Goal: Find specific page/section: Find specific page/section

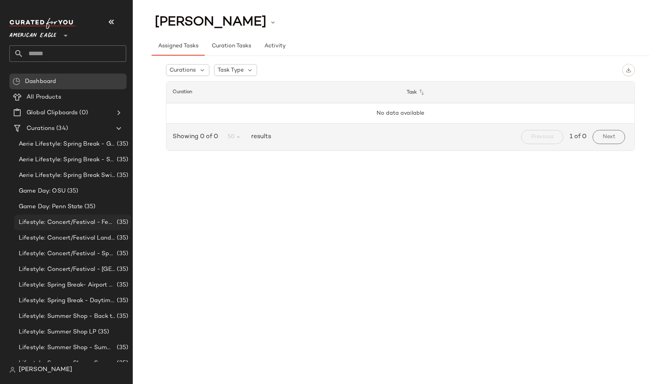
scroll to position [306, 0]
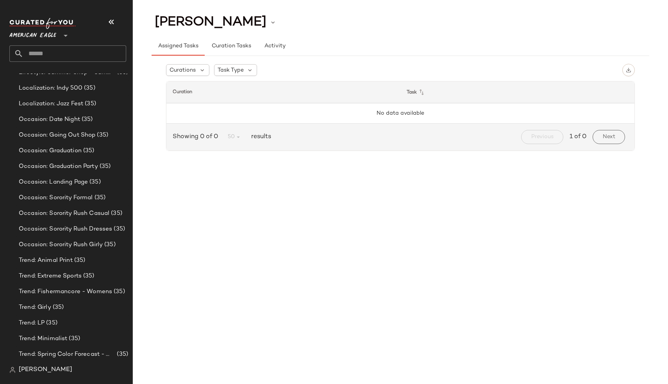
click at [23, 371] on span "[PERSON_NAME]" at bounding box center [46, 369] width 54 height 9
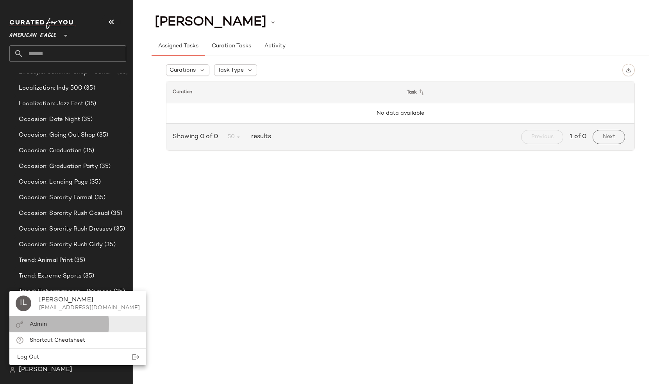
click at [48, 325] on div "Admin" at bounding box center [77, 324] width 137 height 16
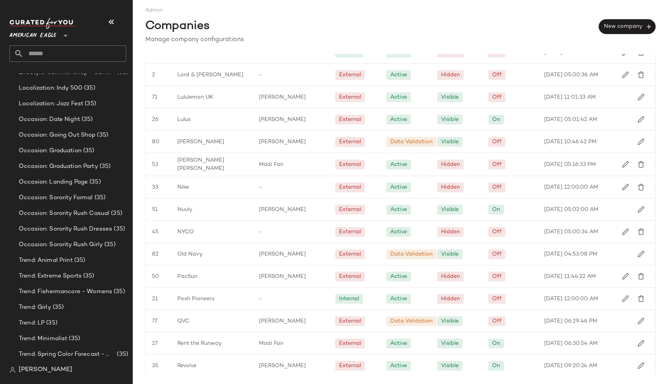
scroll to position [846, 0]
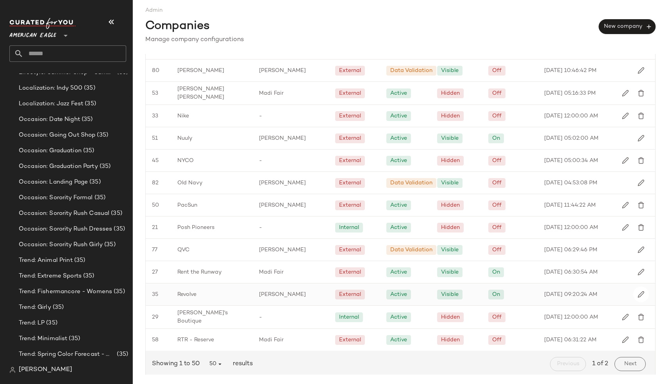
click at [224, 289] on div "Revolve" at bounding box center [212, 294] width 82 height 22
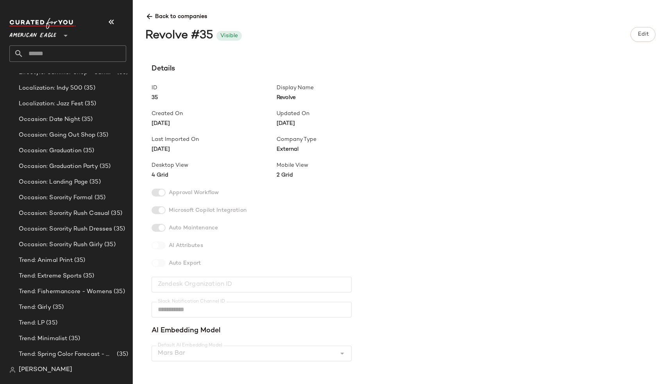
scroll to position [195, 0]
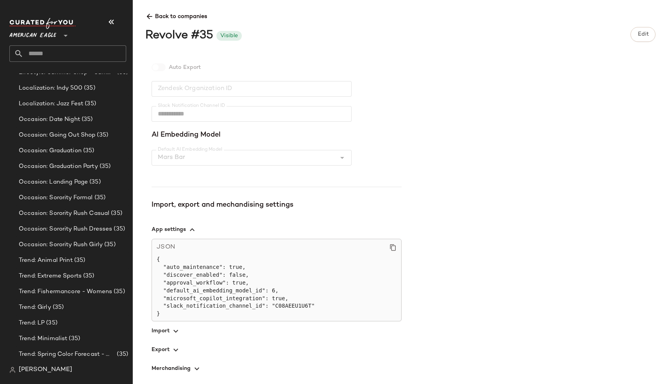
click at [172, 328] on icon "button" at bounding box center [175, 330] width 9 height 9
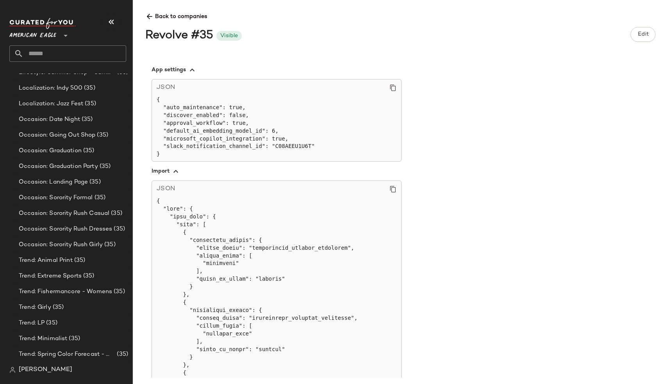
scroll to position [353, 0]
click at [394, 190] on icon at bounding box center [393, 190] width 7 height 7
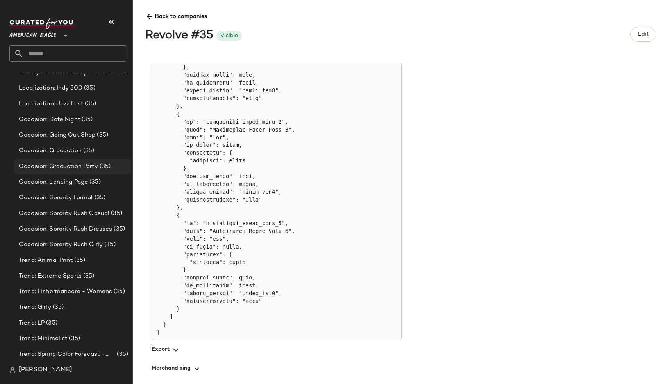
scroll to position [0, 0]
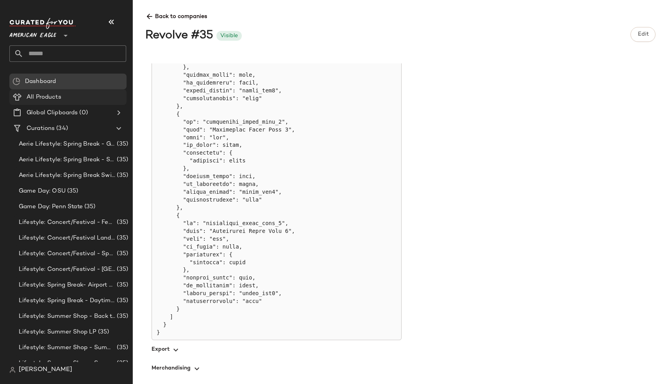
click at [48, 96] on span "All Products" at bounding box center [44, 97] width 35 height 9
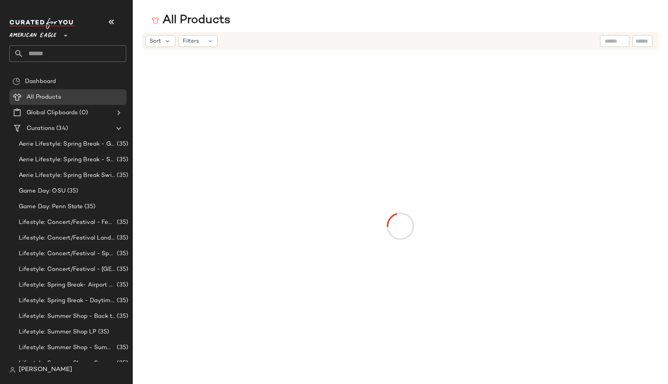
click at [40, 34] on span "American Eagle" at bounding box center [32, 34] width 47 height 14
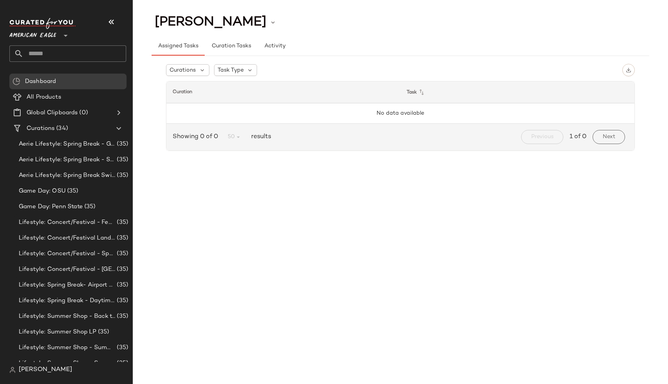
click at [18, 371] on div "Ivy Le" at bounding box center [40, 369] width 63 height 9
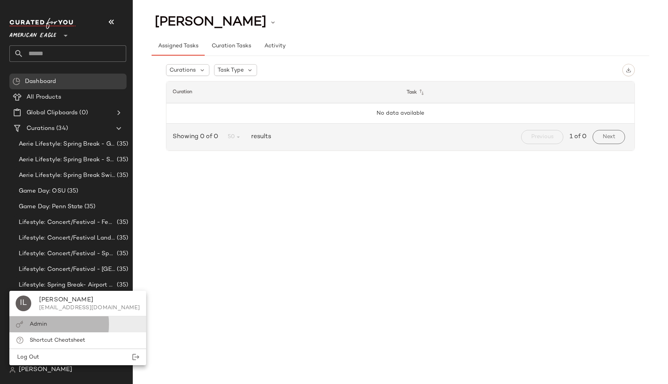
click at [52, 326] on div "Admin" at bounding box center [77, 324] width 137 height 16
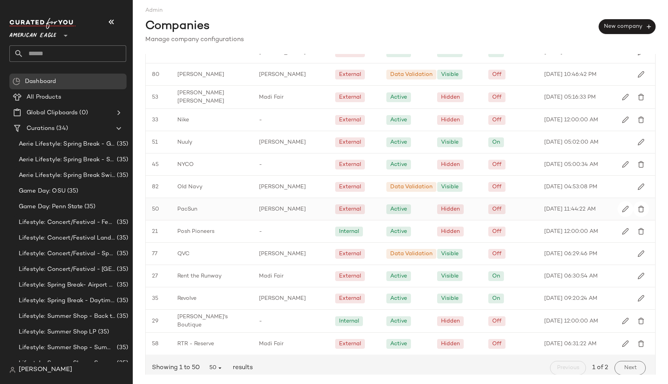
scroll to position [842, 0]
click at [237, 297] on div "Revolve" at bounding box center [212, 299] width 82 height 22
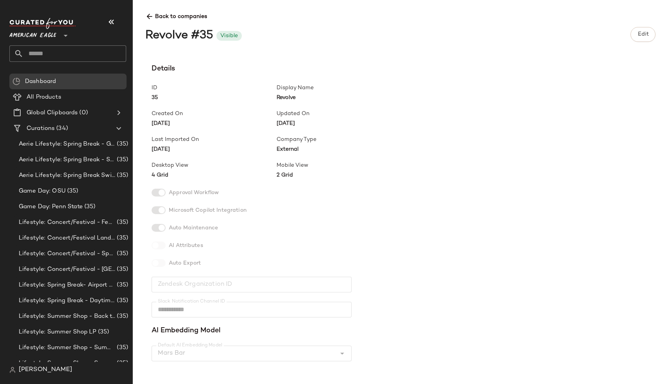
scroll to position [195, 0]
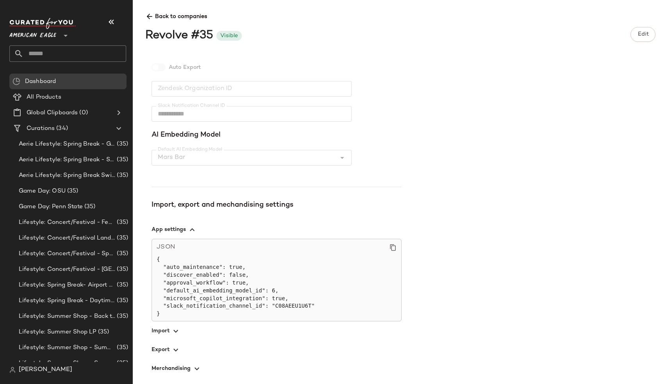
click at [177, 331] on icon "button" at bounding box center [175, 330] width 9 height 9
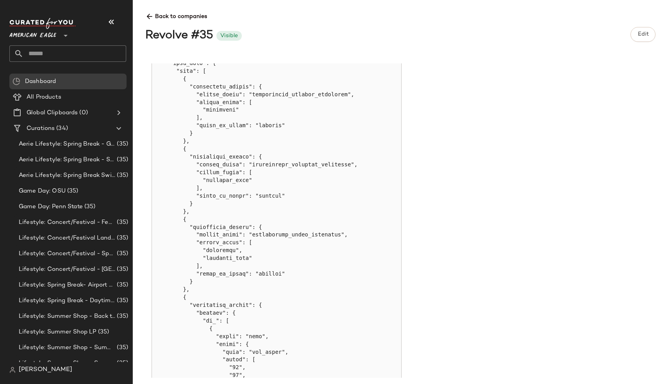
scroll to position [431, 0]
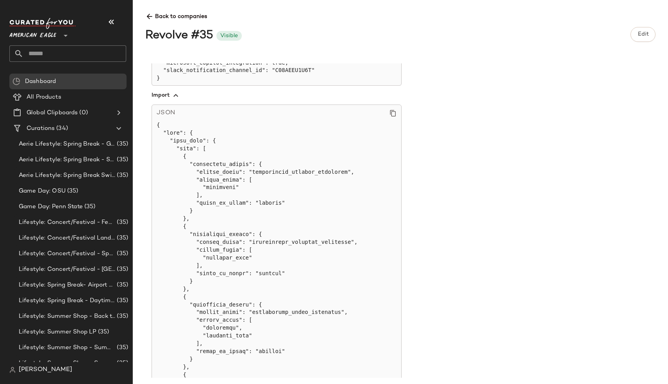
click at [392, 112] on icon at bounding box center [393, 112] width 7 height 7
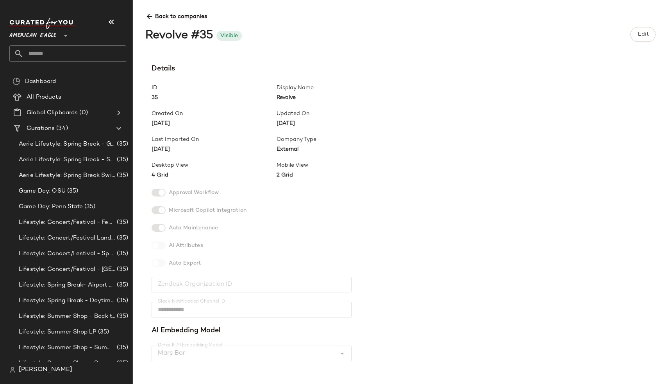
scroll to position [195, 0]
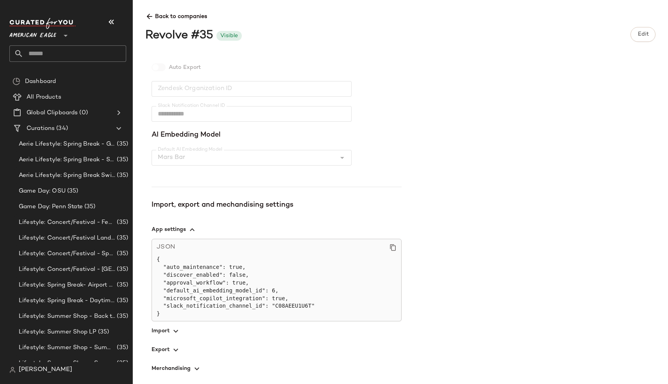
click at [161, 330] on span "button" at bounding box center [277, 330] width 250 height 19
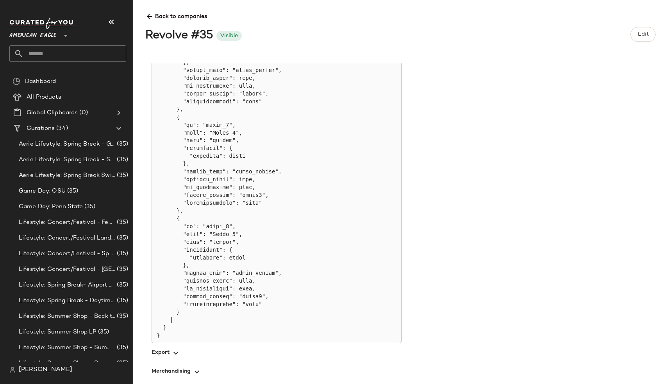
scroll to position [5964, 0]
click at [38, 97] on span "All Products" at bounding box center [44, 97] width 35 height 9
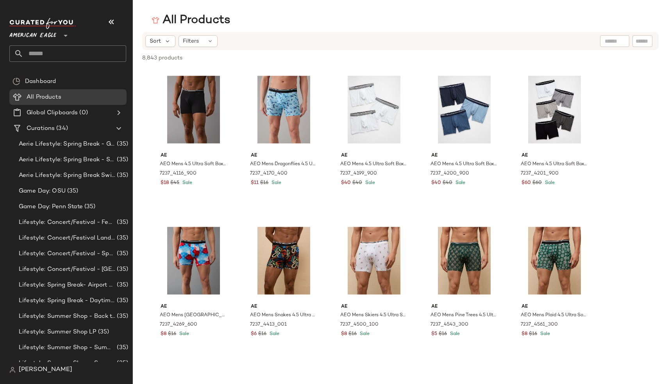
click at [25, 374] on span "[PERSON_NAME]" at bounding box center [46, 369] width 54 height 9
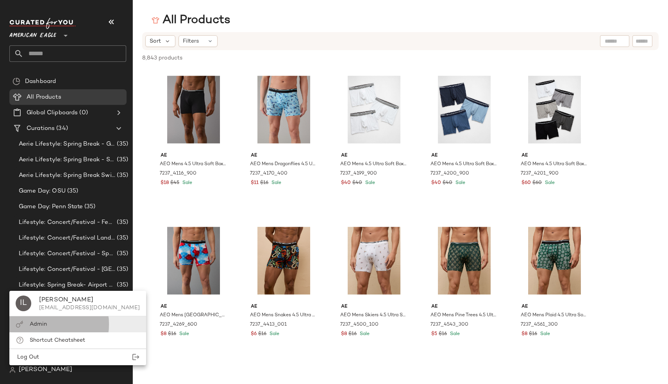
click at [56, 325] on div "Admin" at bounding box center [77, 324] width 137 height 16
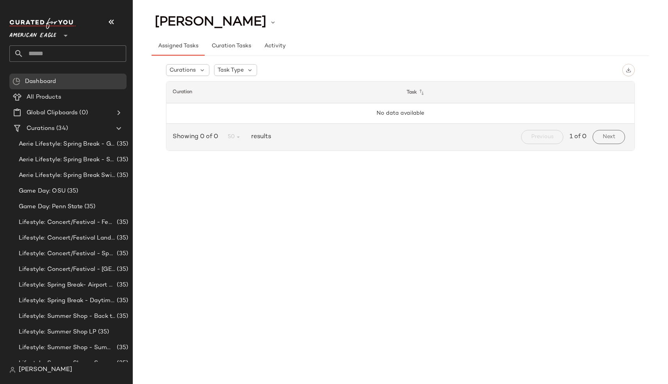
click at [22, 41] on div "American Eagle **" at bounding box center [67, 40] width 117 height 44
click at [39, 34] on span "American Eagle" at bounding box center [32, 34] width 47 height 14
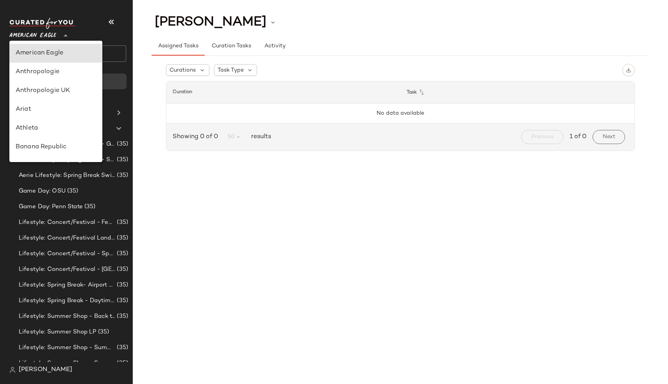
scroll to position [308, 0]
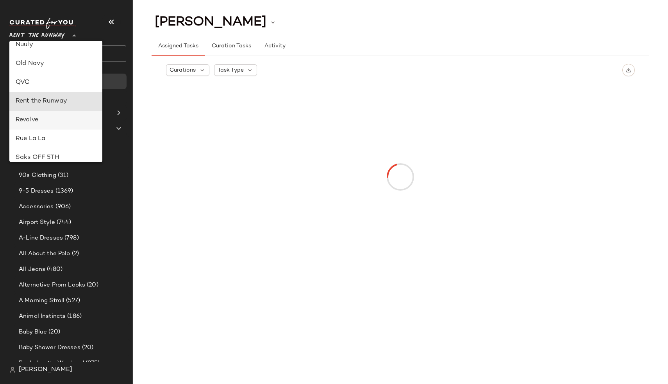
click at [58, 120] on div "Revolve" at bounding box center [56, 119] width 81 height 9
type input "**"
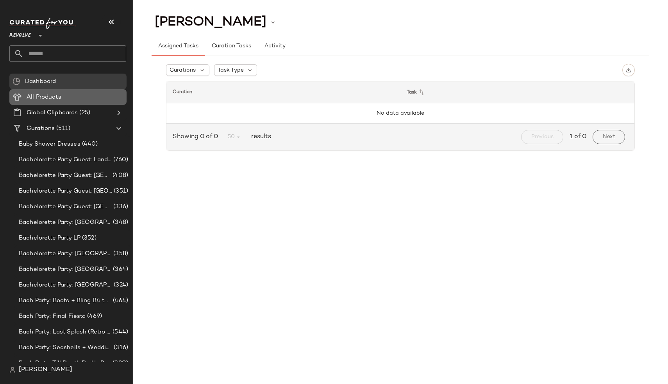
click at [51, 100] on span "All Products" at bounding box center [44, 97] width 35 height 9
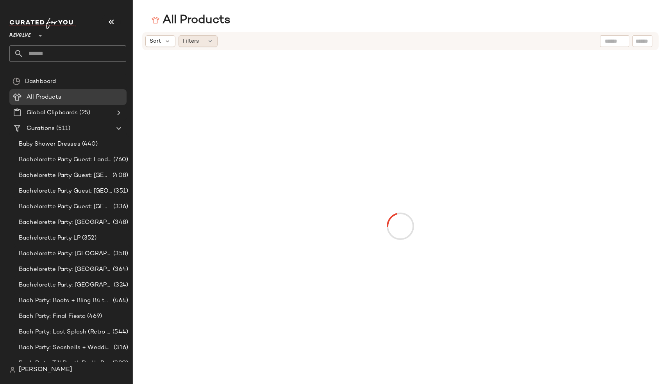
click at [206, 45] on div "Filters" at bounding box center [198, 41] width 39 height 12
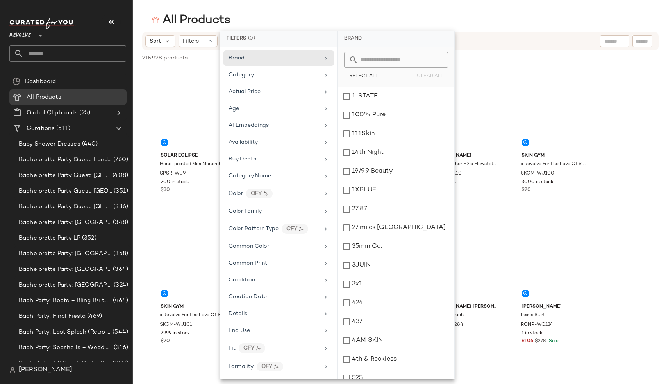
scroll to position [663, 0]
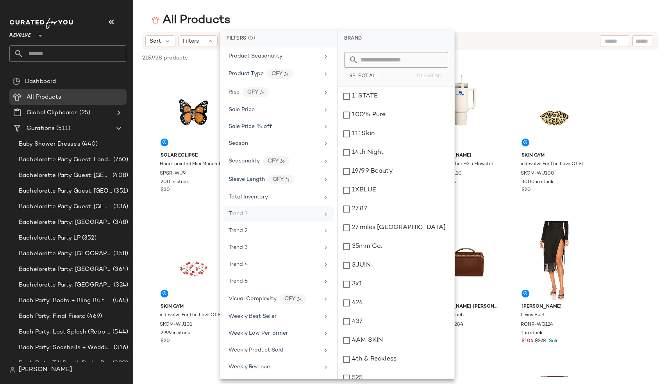
click at [271, 213] on div "Trend 1" at bounding box center [274, 214] width 91 height 8
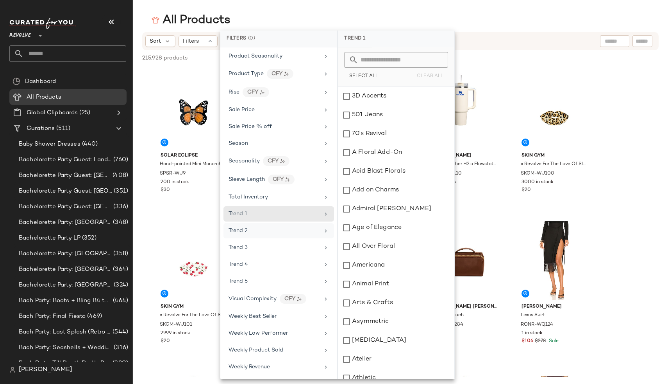
click at [277, 223] on div "Trend 2" at bounding box center [279, 230] width 111 height 15
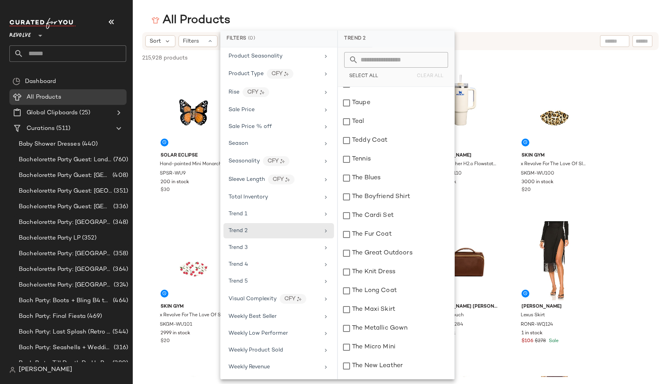
scroll to position [7586, 0]
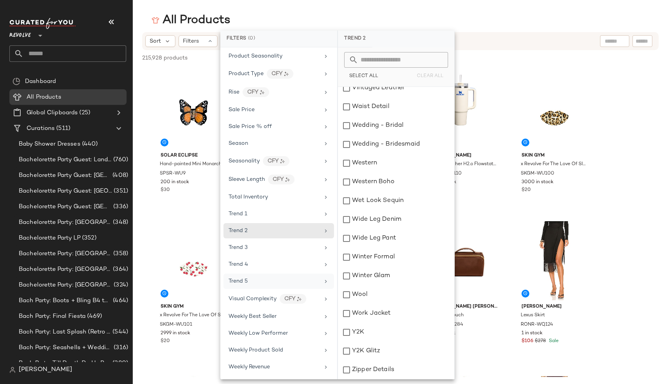
click at [249, 277] on div "Trend 5" at bounding box center [274, 281] width 91 height 8
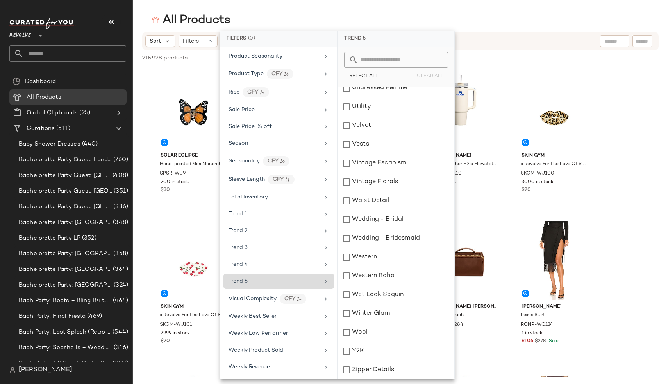
scroll to position [4674, 0]
click at [370, 353] on div "Y2K" at bounding box center [396, 350] width 116 height 19
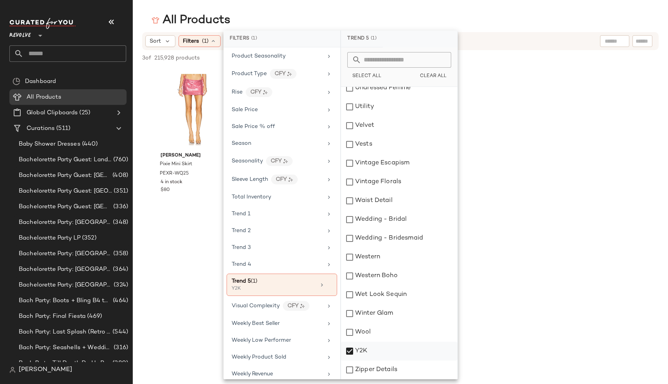
click at [352, 351] on div "Y2K" at bounding box center [399, 350] width 116 height 19
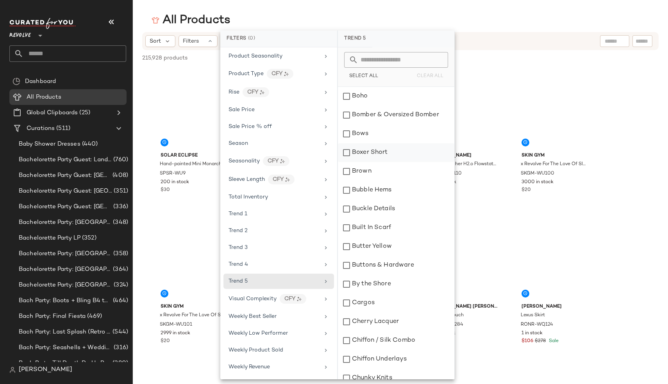
scroll to position [347, 0]
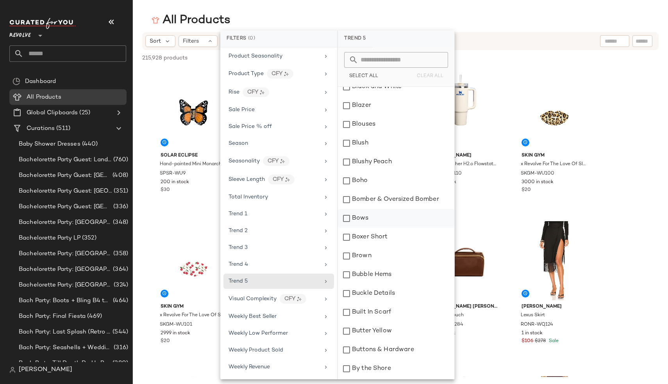
click at [352, 224] on div "Bows" at bounding box center [396, 218] width 116 height 19
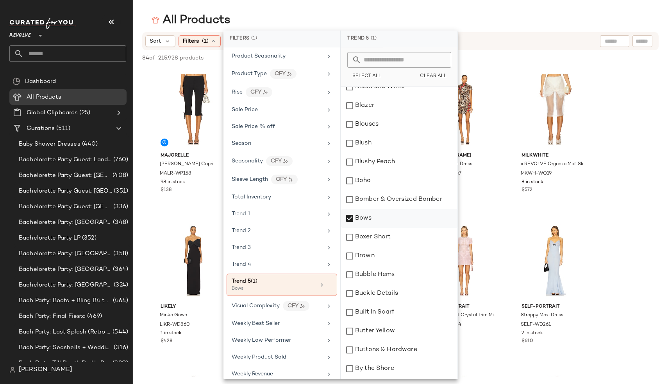
click at [358, 219] on div "Bows" at bounding box center [399, 218] width 116 height 19
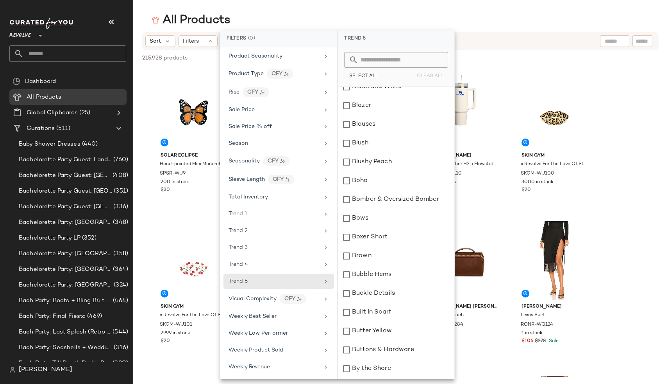
click at [283, 17] on div "All Products" at bounding box center [401, 21] width 536 height 16
